Goal: Information Seeking & Learning: Learn about a topic

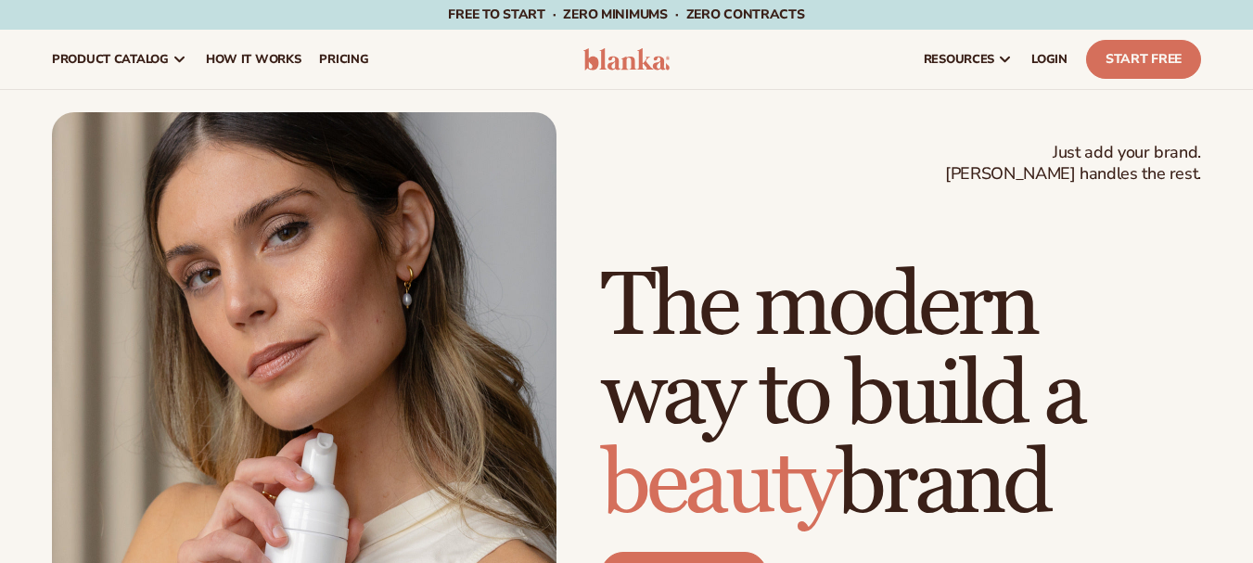
scroll to position [186, 0]
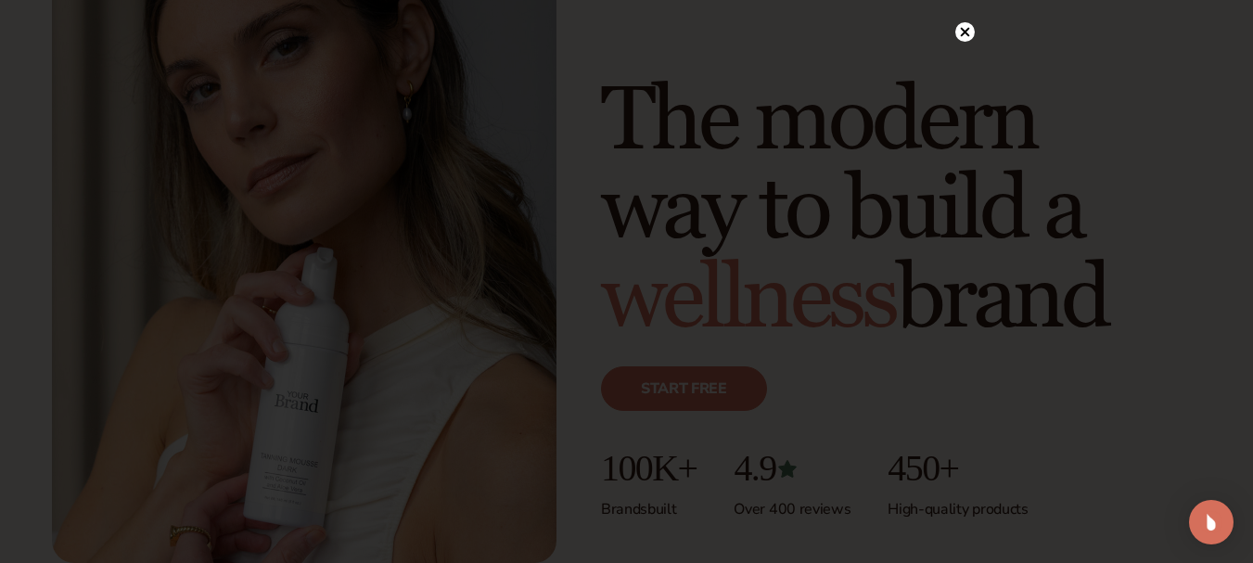
click at [965, 35] on circle at bounding box center [964, 31] width 19 height 19
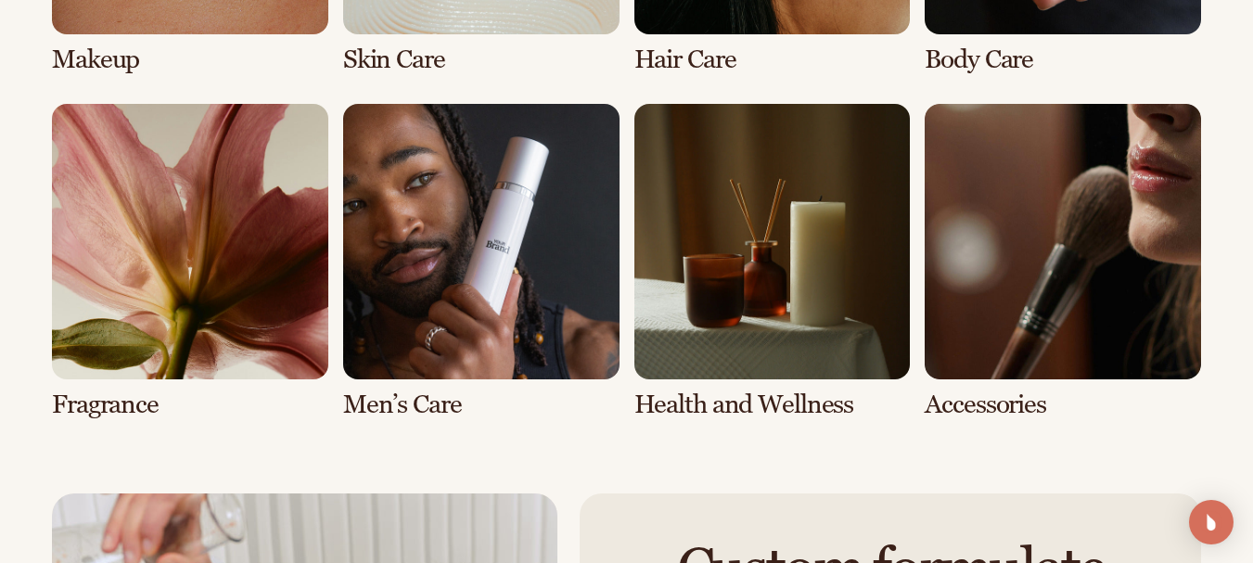
scroll to position [3525, 0]
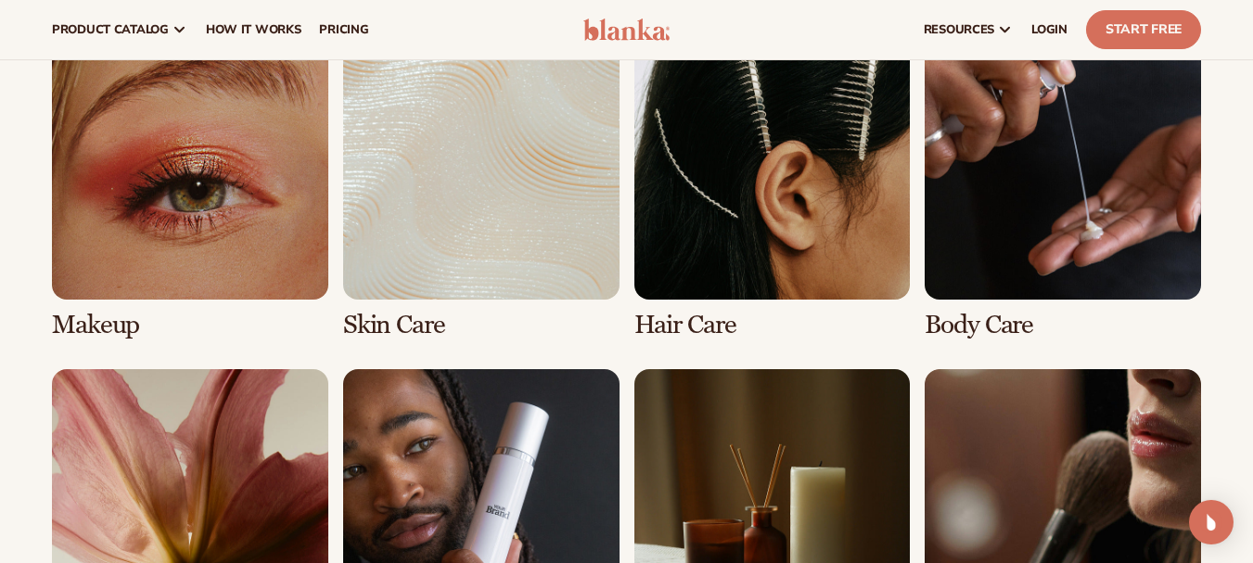
click at [508, 249] on link "2 / 8" at bounding box center [481, 181] width 276 height 316
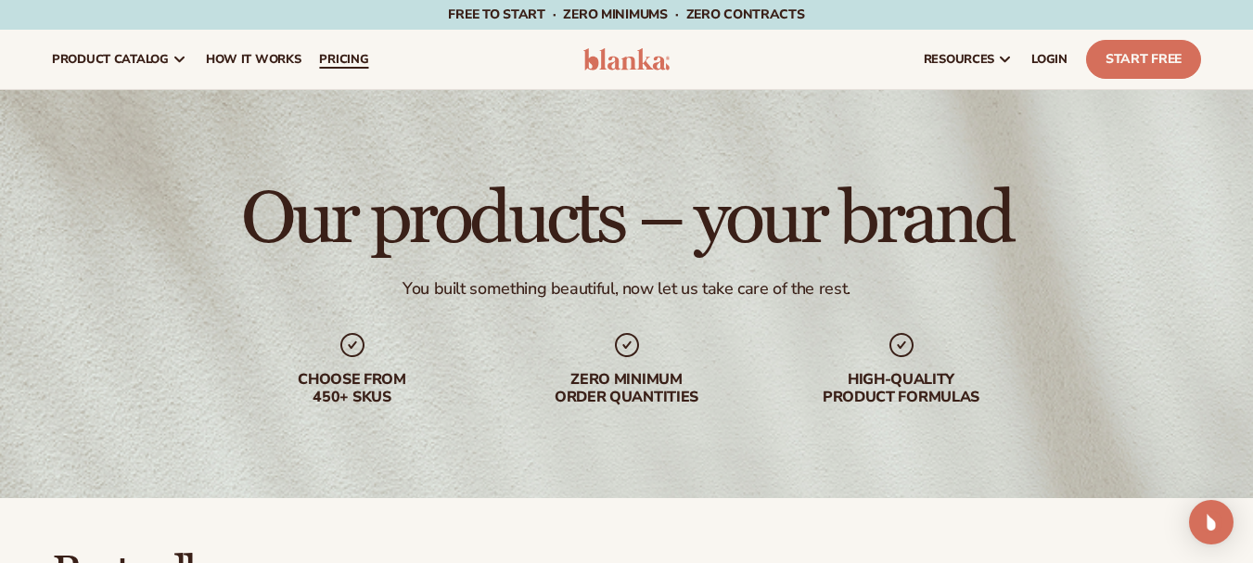
click at [367, 66] on link "pricing" at bounding box center [344, 59] width 68 height 59
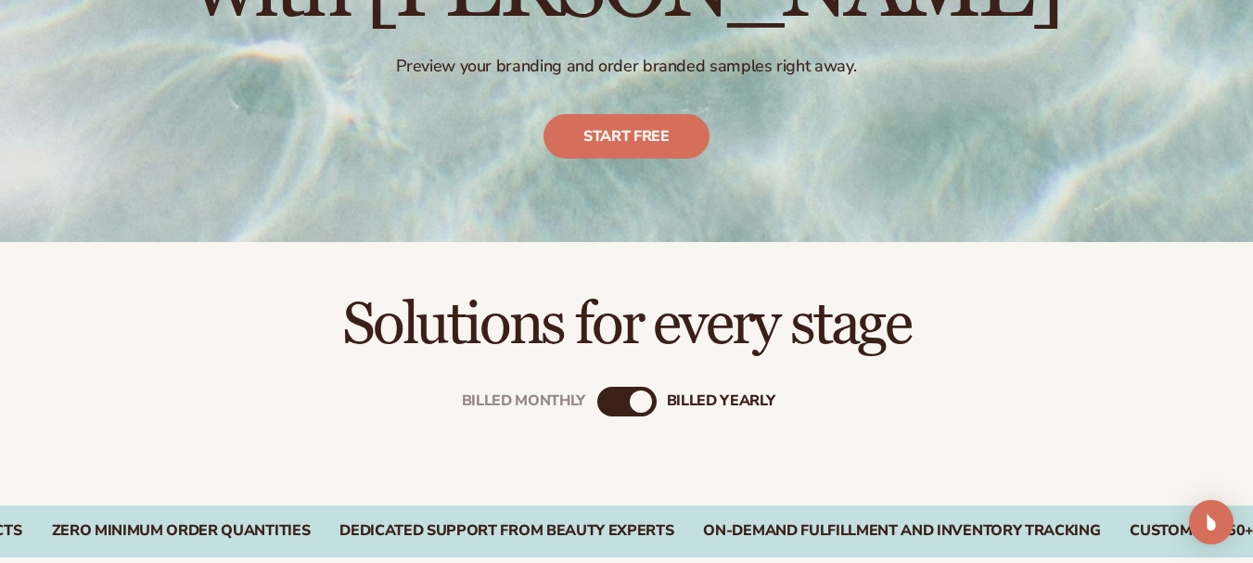
scroll to position [649, 0]
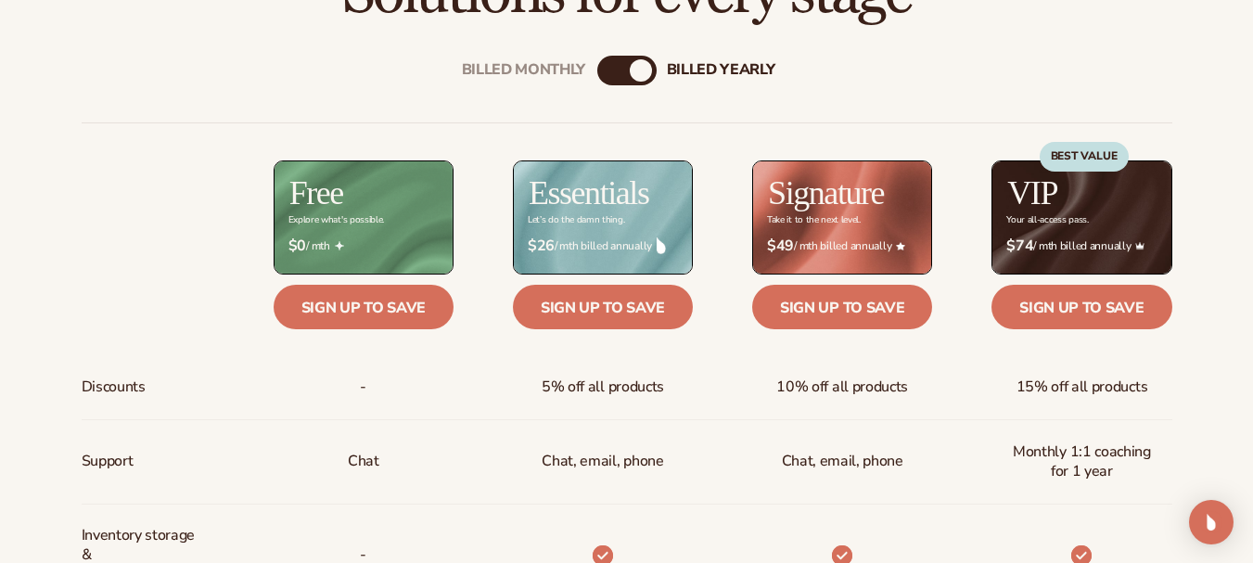
click at [634, 73] on div "billed Yearly" at bounding box center [641, 70] width 22 height 22
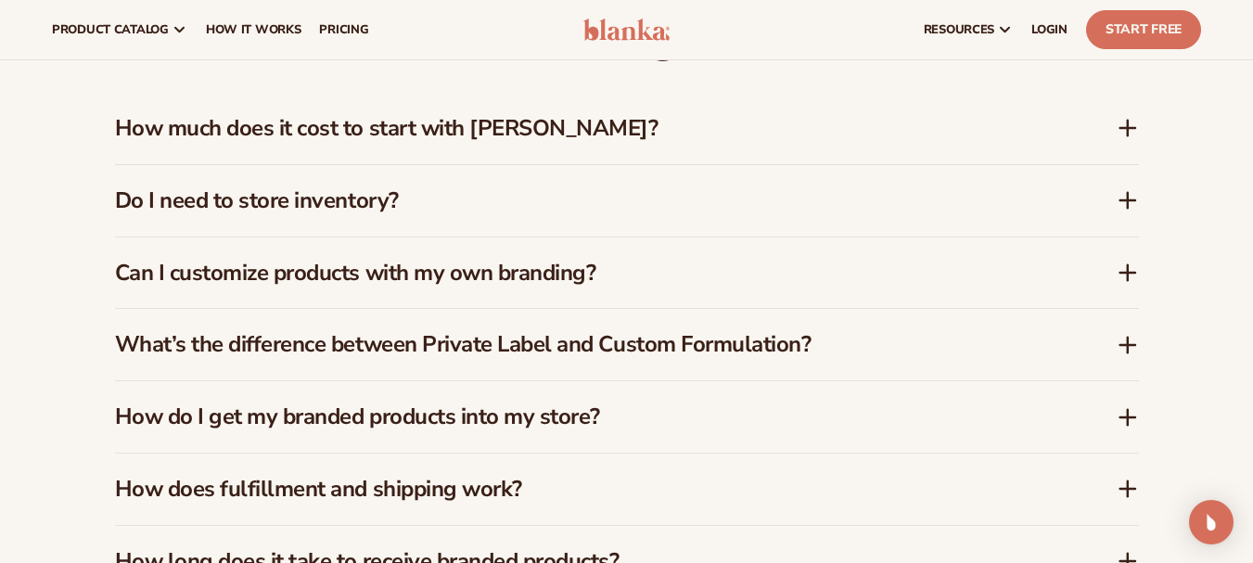
scroll to position [2690, 0]
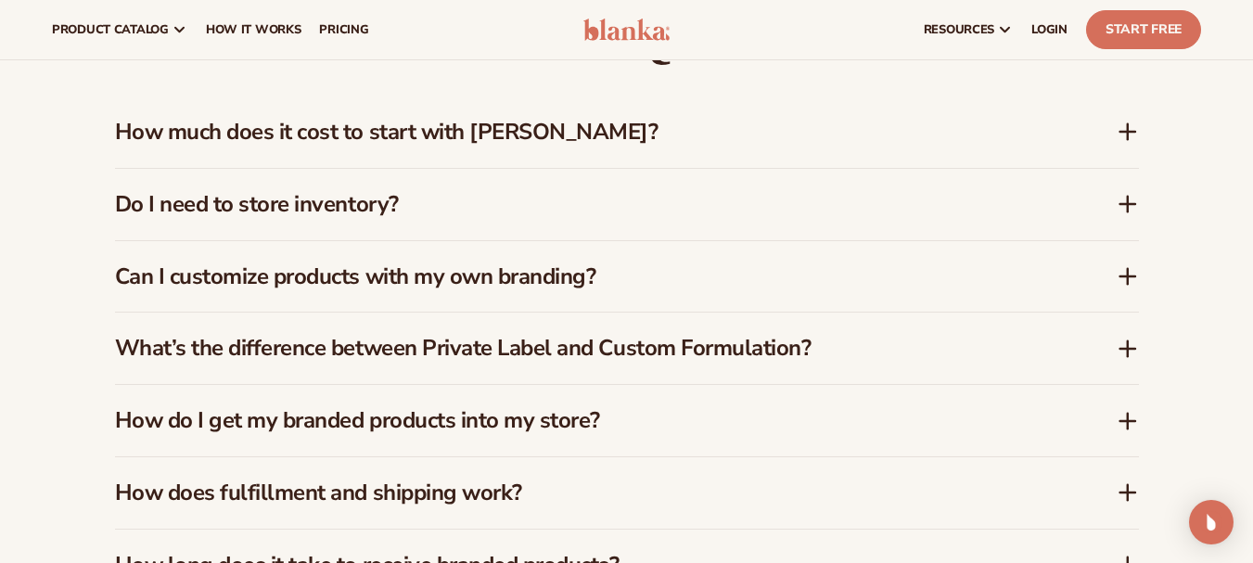
click at [418, 194] on h3 "Do I need to store inventory?" at bounding box center [588, 204] width 946 height 27
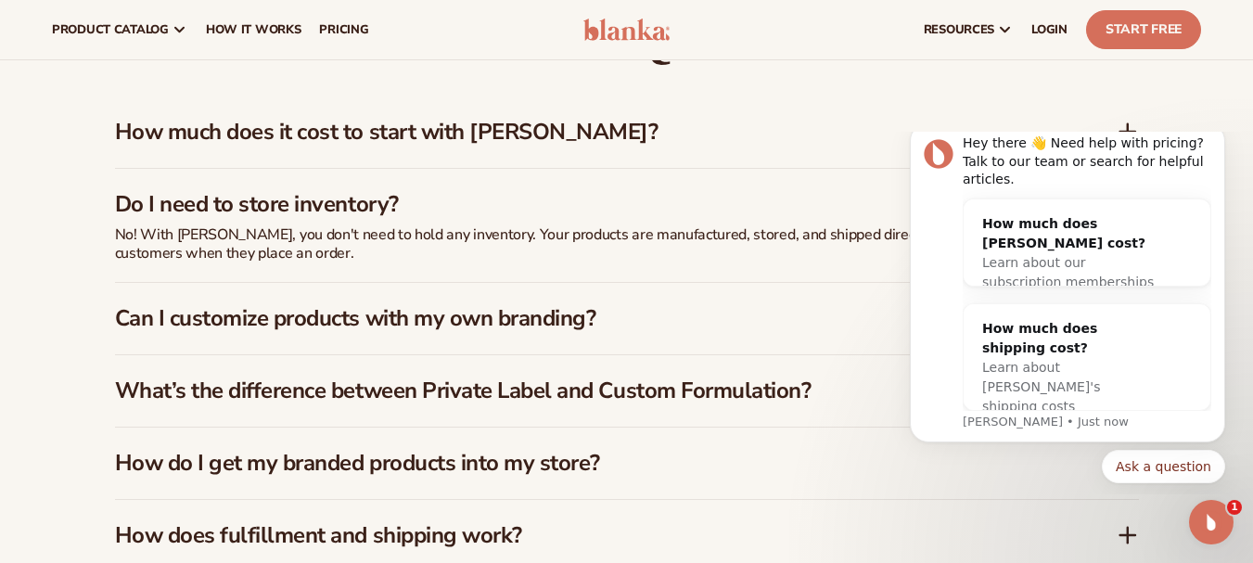
scroll to position [0, 0]
